Goal: Task Accomplishment & Management: Manage account settings

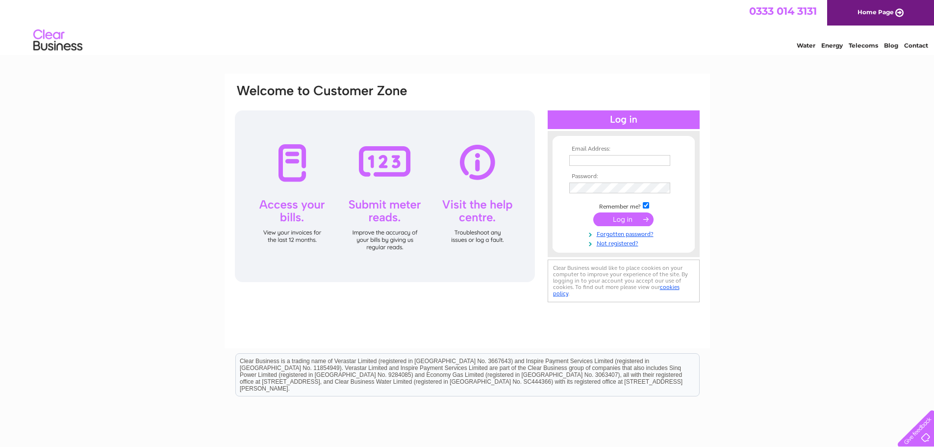
type input "accounts@tlm-laser.com"
click at [627, 217] on input "submit" at bounding box center [623, 219] width 60 height 14
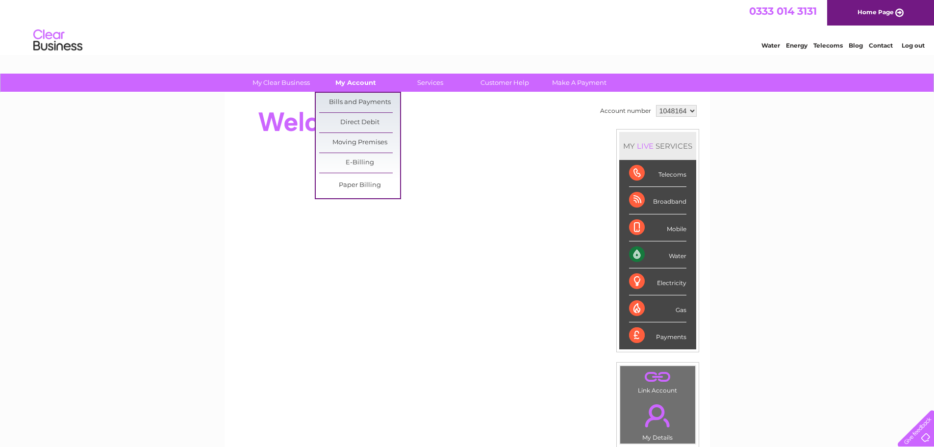
click at [359, 83] on link "My Account" at bounding box center [355, 83] width 81 height 18
click at [363, 103] on link "Bills and Payments" at bounding box center [359, 103] width 81 height 20
click at [362, 103] on link "Bills and Payments" at bounding box center [359, 103] width 81 height 20
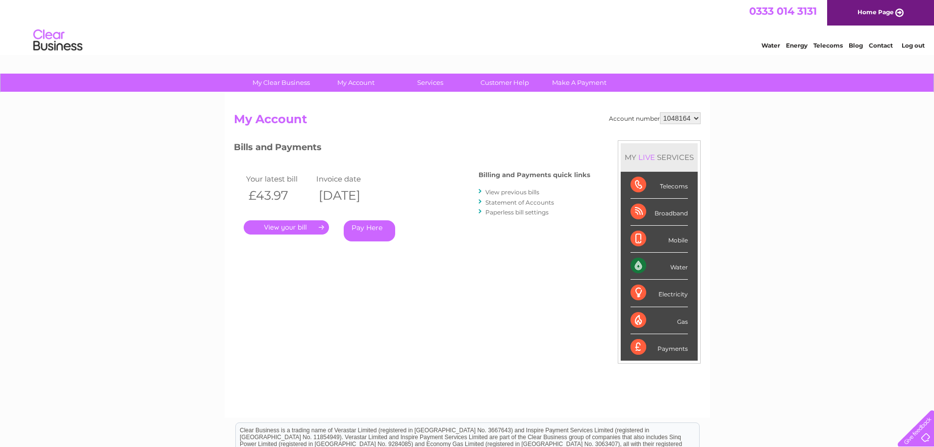
click at [294, 229] on link "." at bounding box center [286, 227] width 85 height 14
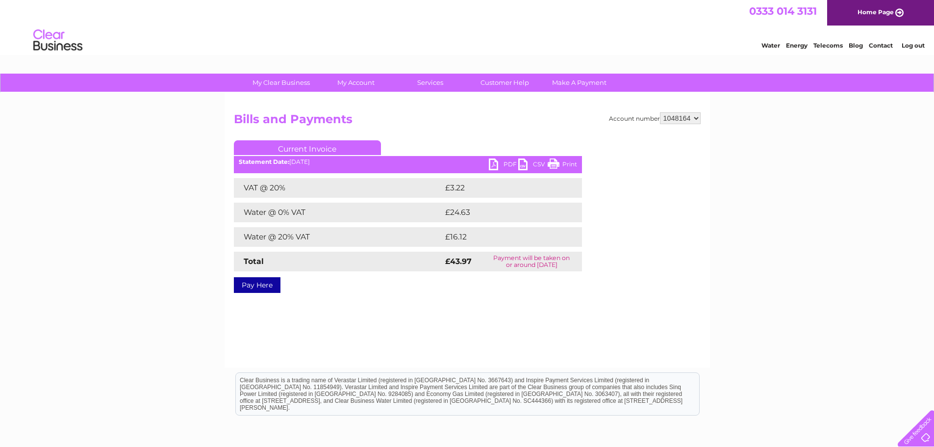
click at [505, 163] on link "PDF" at bounding box center [503, 165] width 29 height 14
click at [501, 165] on link "PDF" at bounding box center [503, 165] width 29 height 14
drag, startPoint x: 501, startPoint y: 165, endPoint x: 682, endPoint y: 300, distance: 225.3
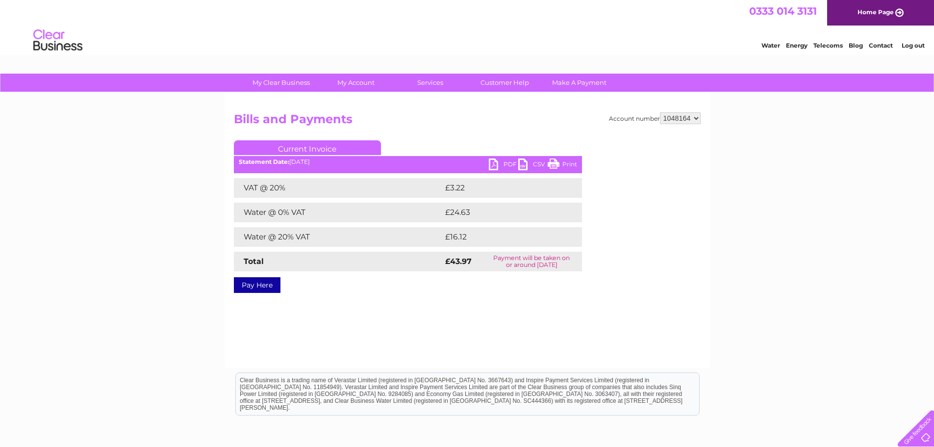
click at [688, 304] on div "Account number 1048164 Bills and Payments Current Invoice PDF CSV Print VAT @ 2…" at bounding box center [468, 230] width 486 height 275
click at [577, 164] on link "Print" at bounding box center [562, 165] width 29 height 14
click at [489, 165] on link "PDF" at bounding box center [503, 165] width 29 height 14
